Goal: Transaction & Acquisition: Obtain resource

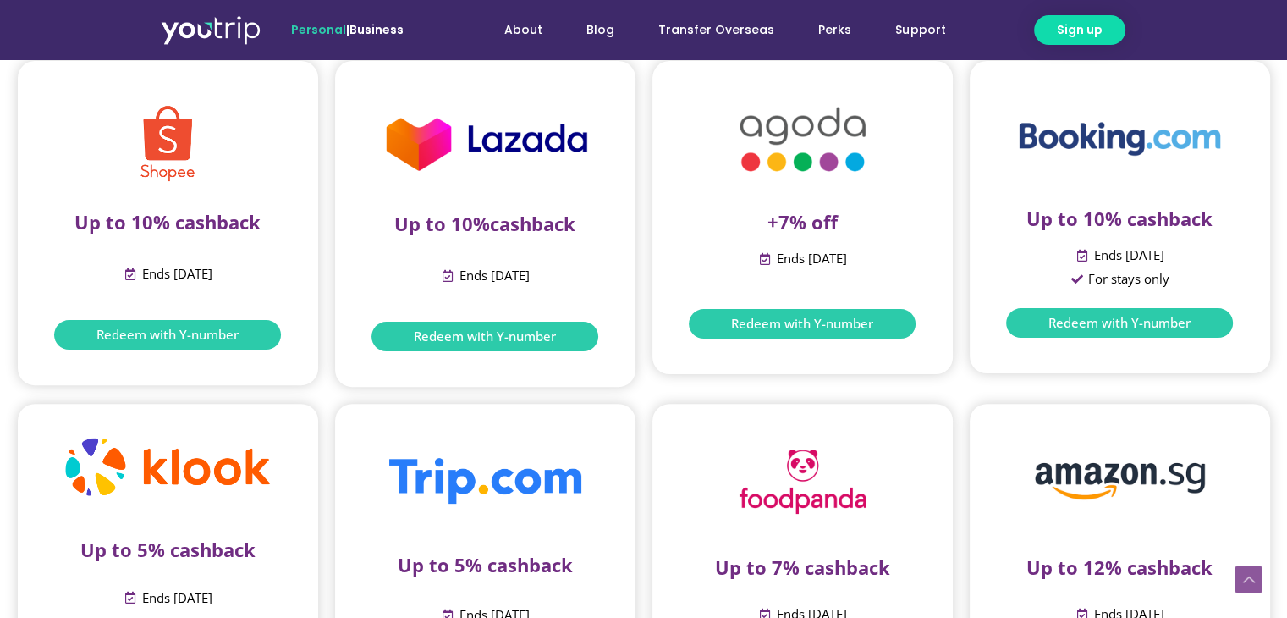
scroll to position [592, 0]
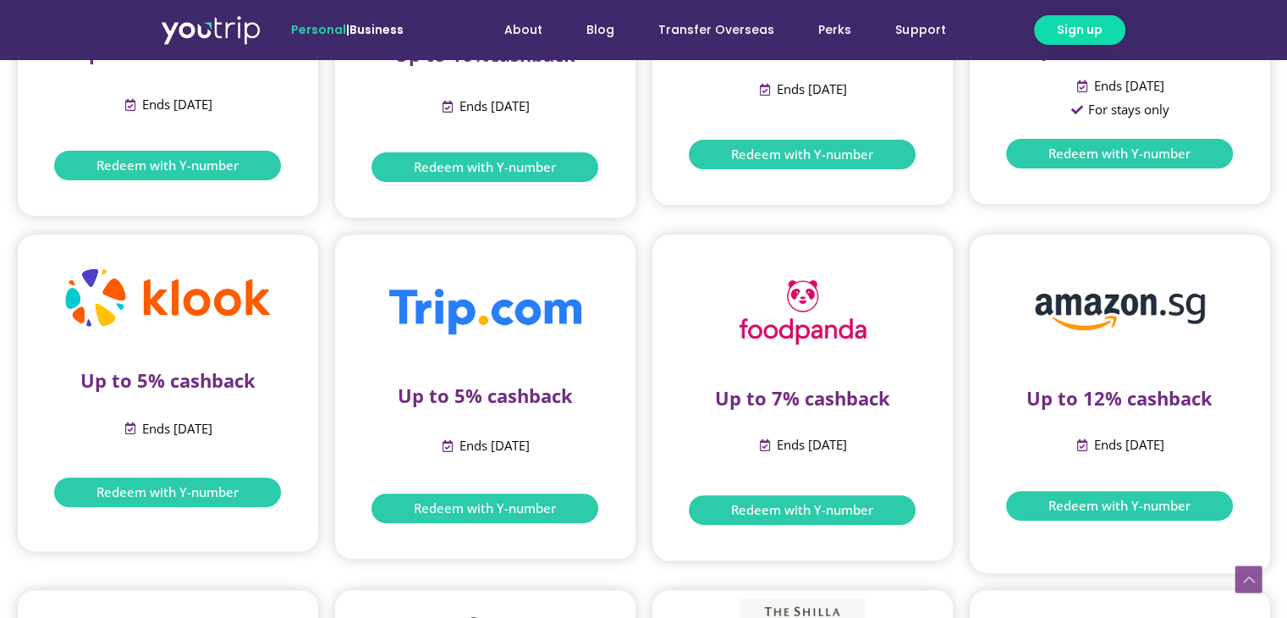
click at [498, 395] on p "Up to 5% cashback" at bounding box center [485, 395] width 250 height 22
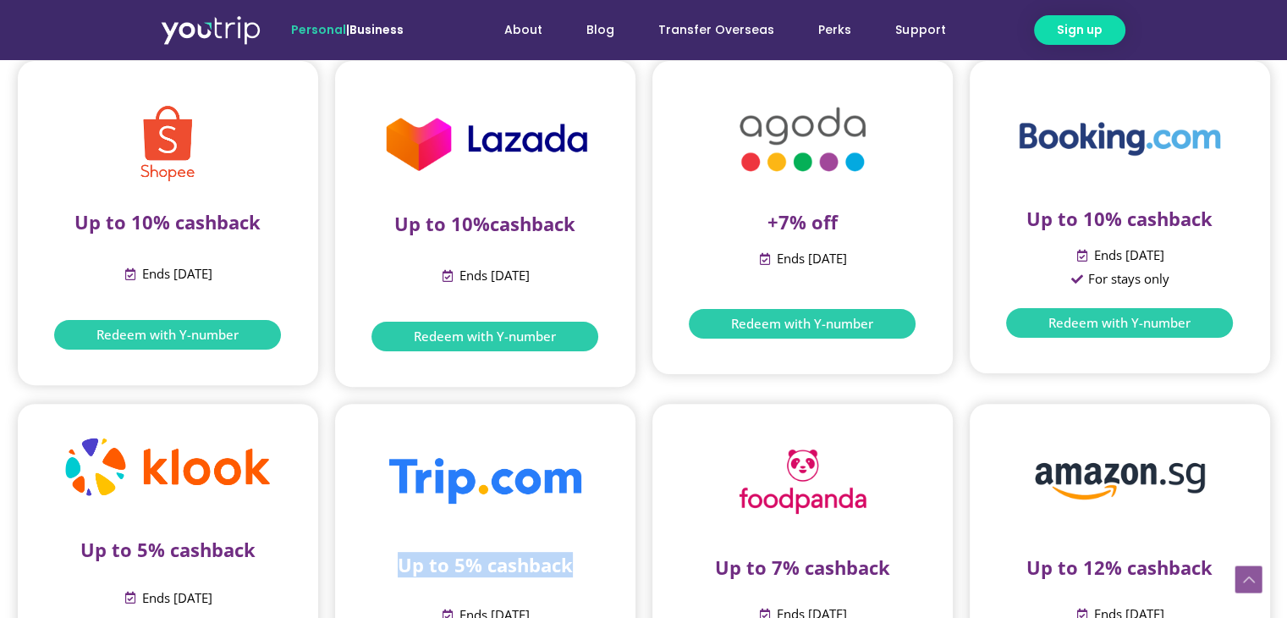
scroll to position [0, 0]
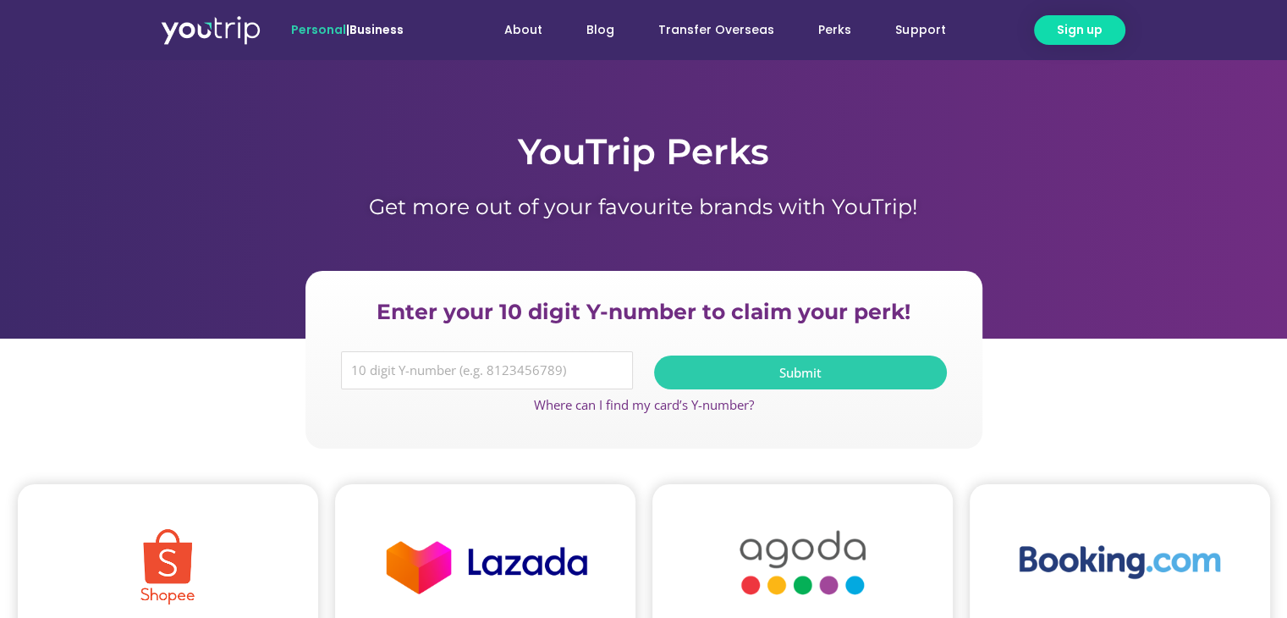
click at [221, 50] on div "Personal | Business About Blog Transfer Overseas Perks Support About Blog Trans…" at bounding box center [643, 29] width 965 height 59
click at [221, 24] on img at bounding box center [211, 29] width 100 height 30
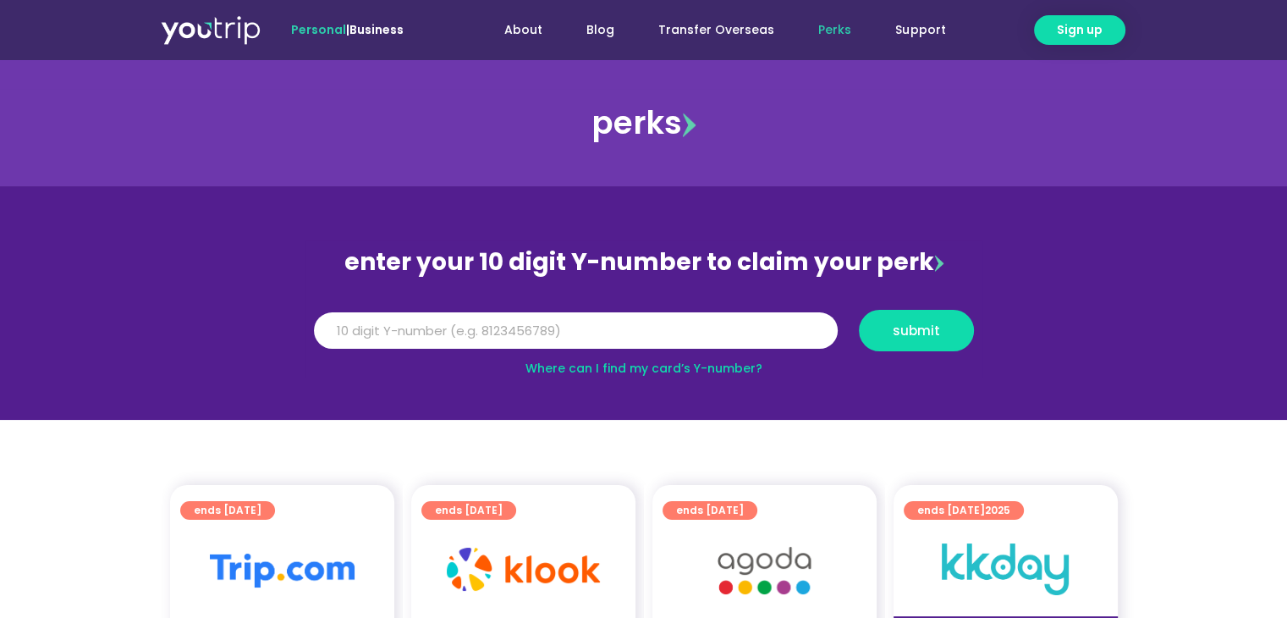
scroll to position [254, 0]
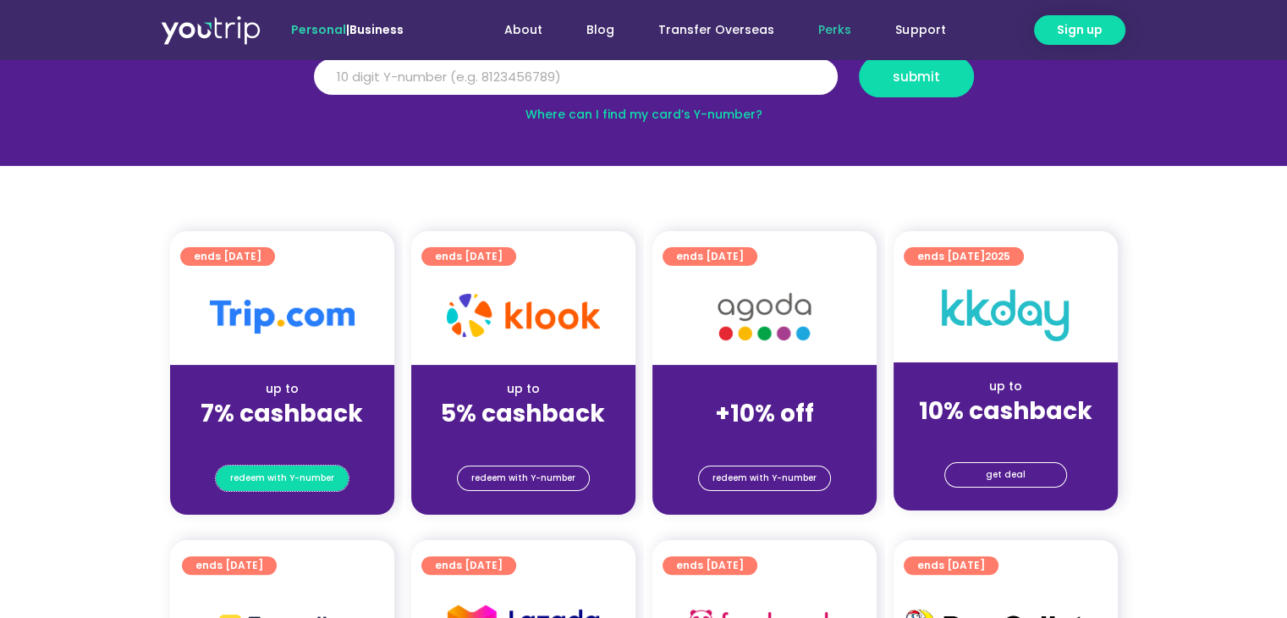
click at [288, 466] on span "redeem with Y-number" at bounding box center [282, 478] width 104 height 24
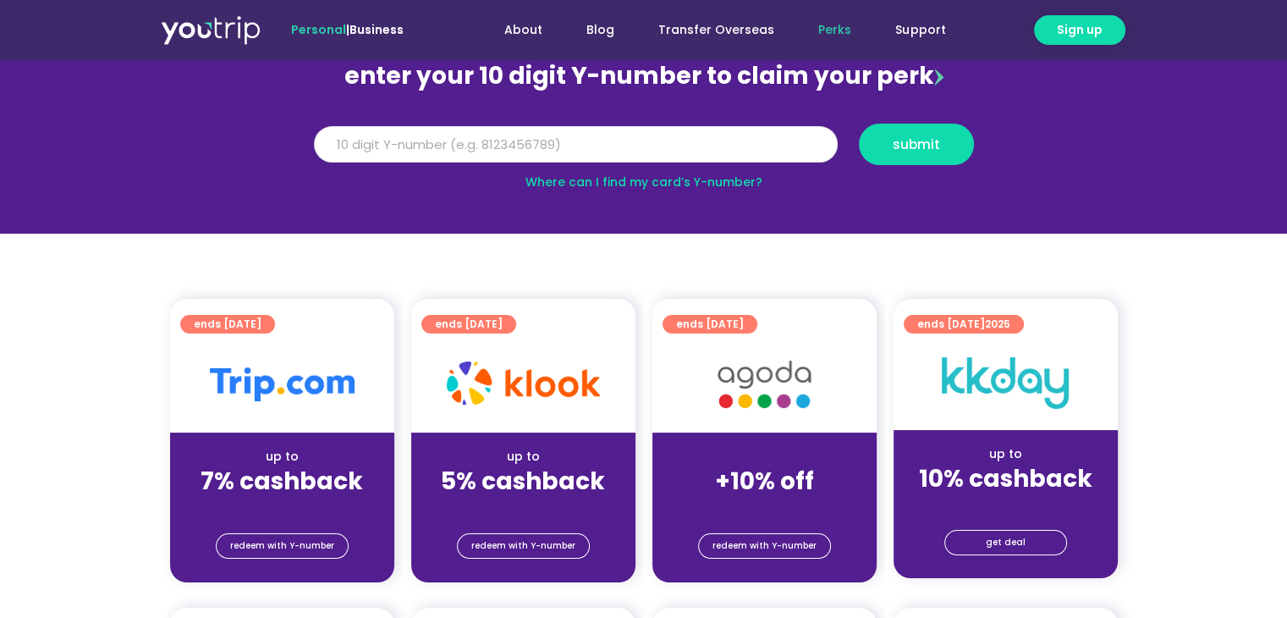
click at [470, 138] on input "Y Number" at bounding box center [576, 144] width 524 height 37
type input "5"
type input "8173660341"
click at [859, 124] on button "submit" at bounding box center [916, 144] width 115 height 41
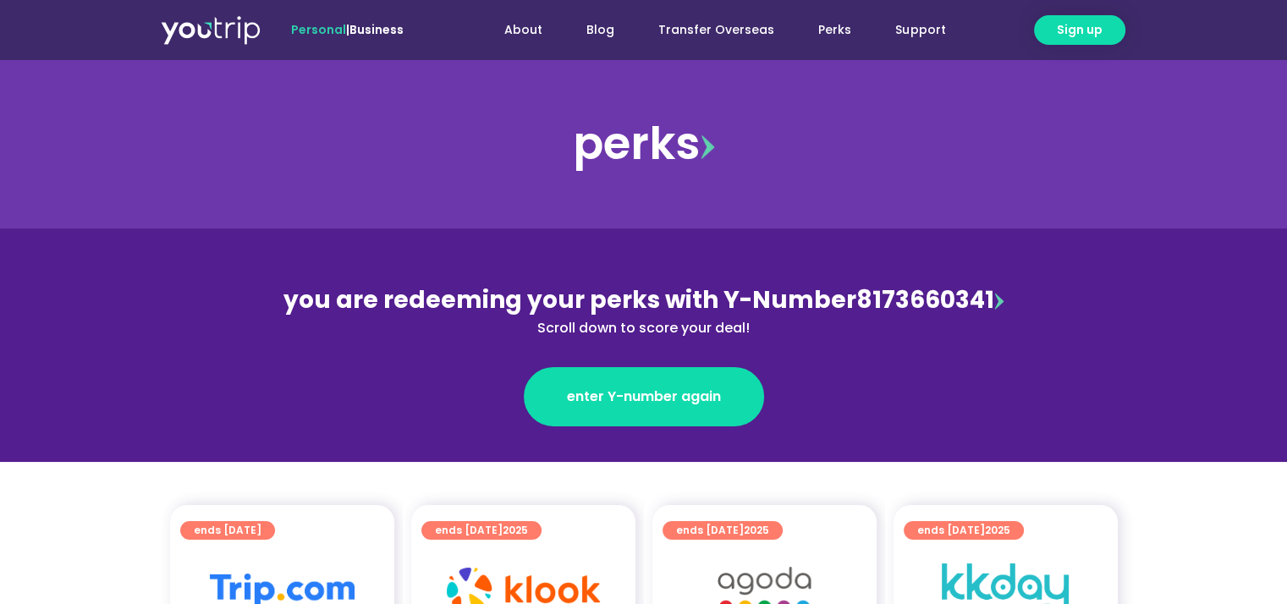
scroll to position [254, 0]
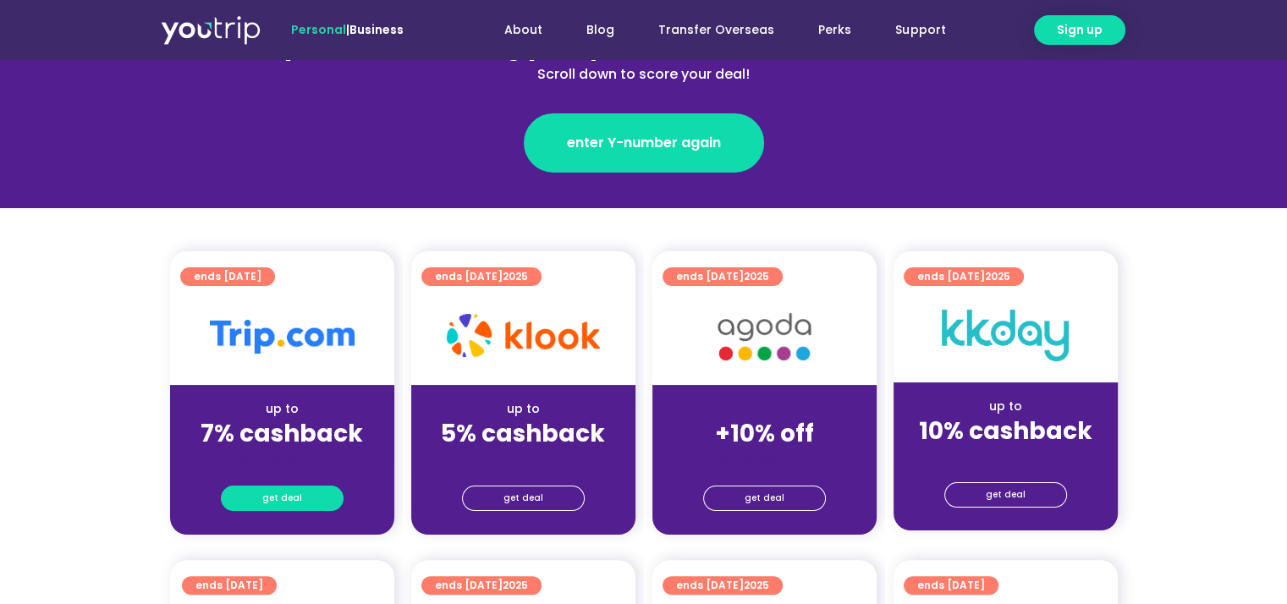
click at [283, 496] on span "get deal" at bounding box center [282, 499] width 40 height 24
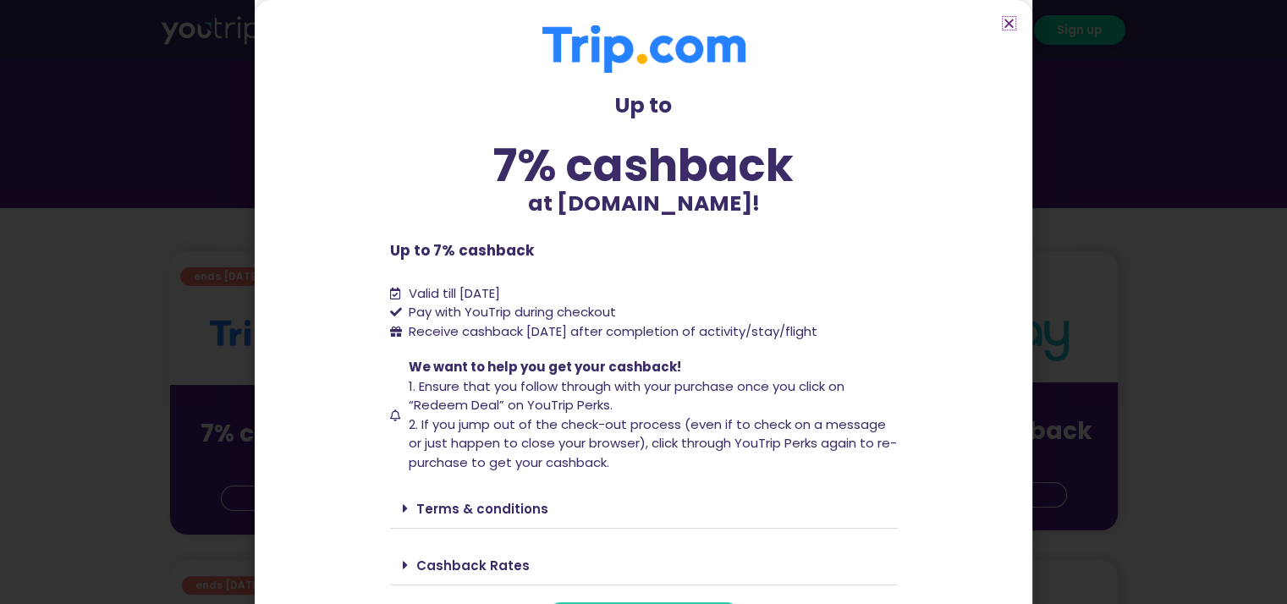
scroll to position [41, 0]
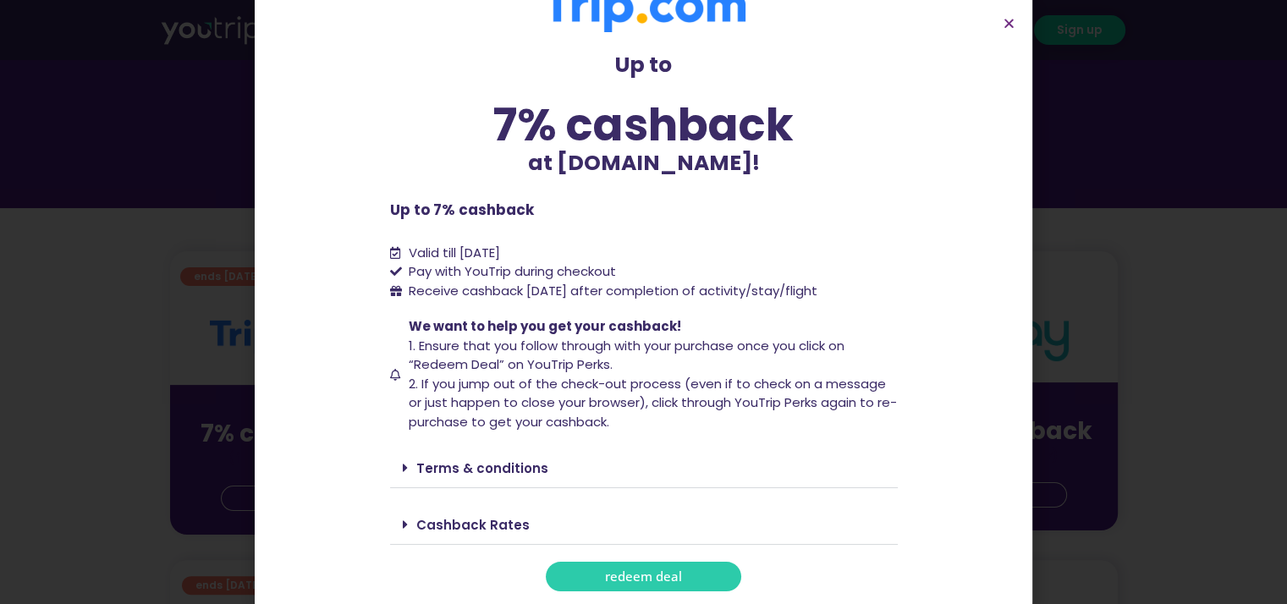
click at [393, 539] on div "Cashback Rates" at bounding box center [644, 525] width 508 height 40
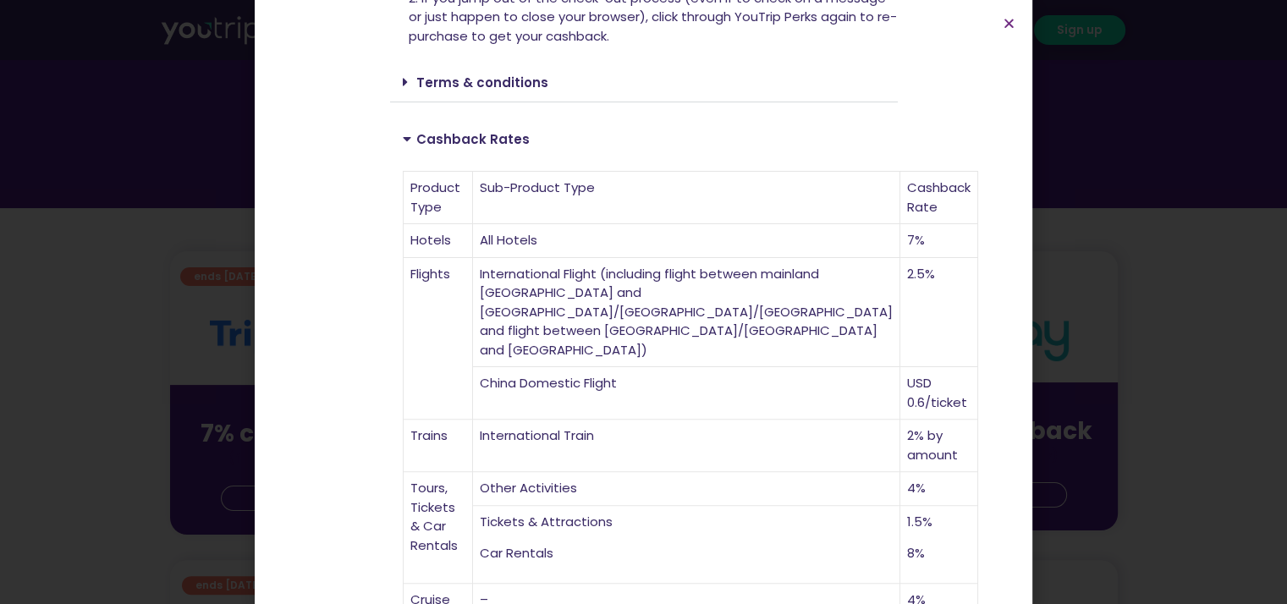
scroll to position [596, 0]
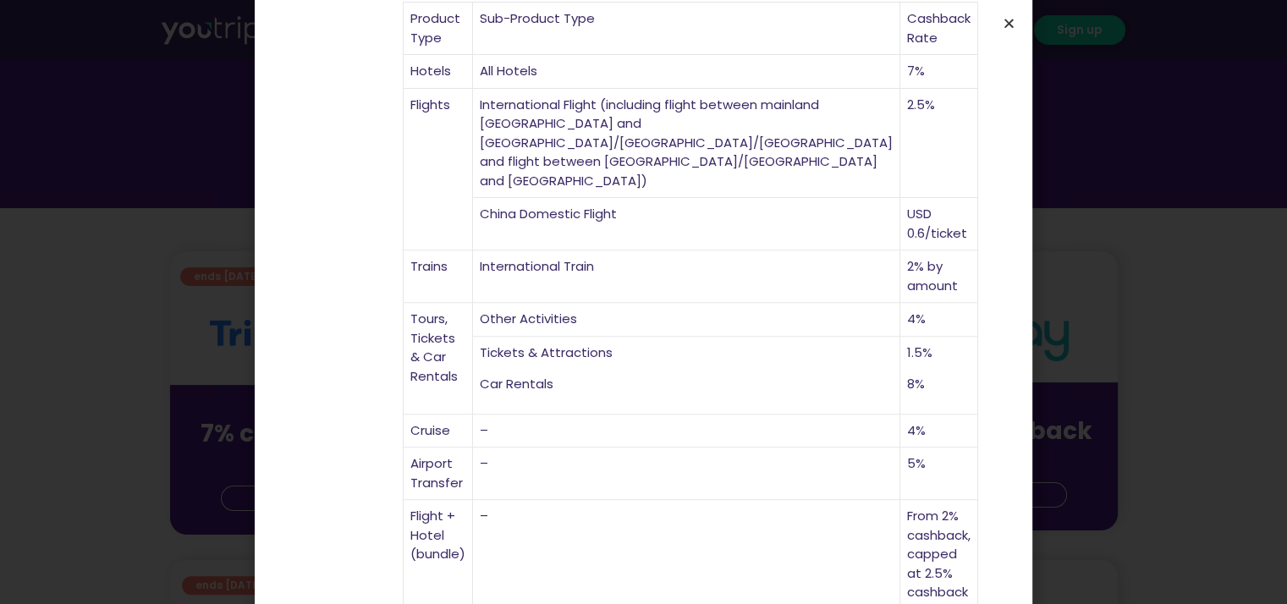
click at [1005, 22] on icon "Close" at bounding box center [1009, 23] width 13 height 13
